Goal: Task Accomplishment & Management: Manage account settings

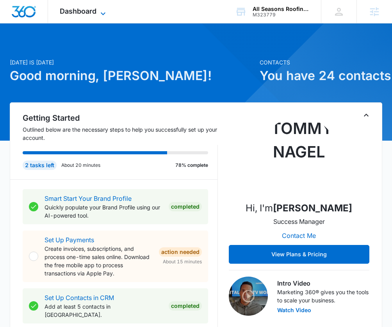
click at [95, 13] on span "Dashboard" at bounding box center [78, 11] width 37 height 8
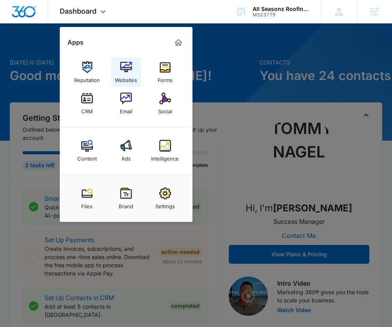
click at [126, 72] on img at bounding box center [126, 67] width 12 height 12
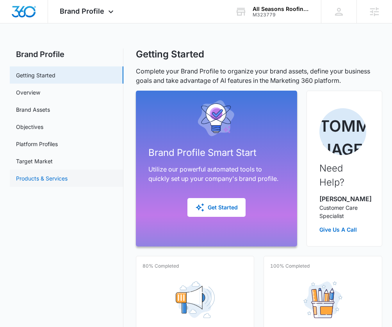
click at [35, 175] on link "Products & Services" at bounding box center [42, 178] width 52 height 8
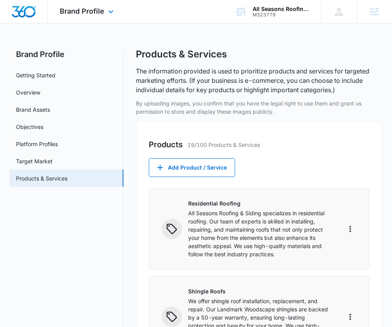
click at [99, 15] on div "Brand Profile Apps Reputation Websites Forms CRM Email Social Content Ads Intel…" at bounding box center [87, 11] width 79 height 23
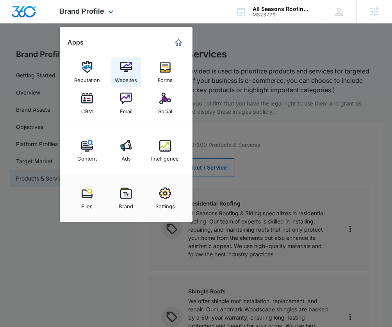
click at [127, 68] on img at bounding box center [126, 67] width 12 height 12
